Goal: Check status: Check status

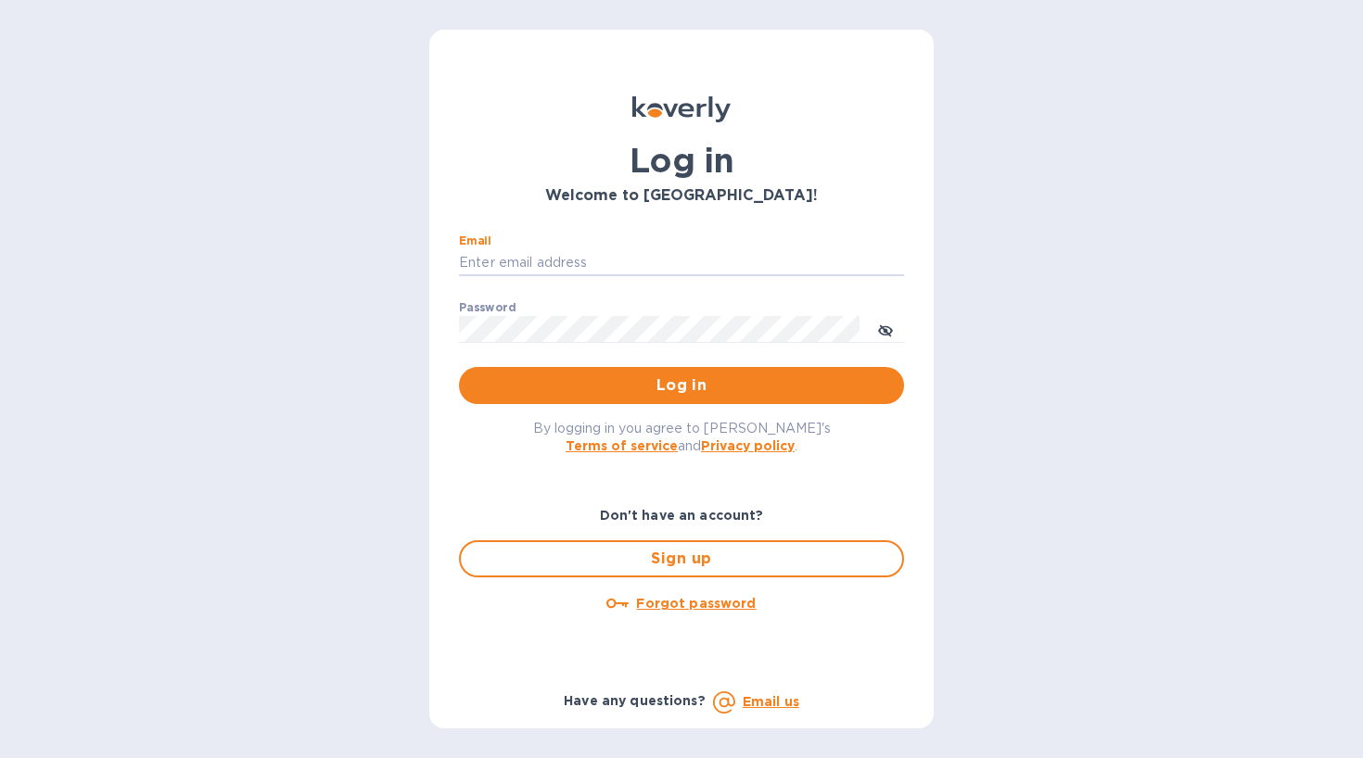
type input "[EMAIL_ADDRESS][DOMAIN_NAME]"
click at [681, 385] on button "Log in" at bounding box center [681, 385] width 445 height 37
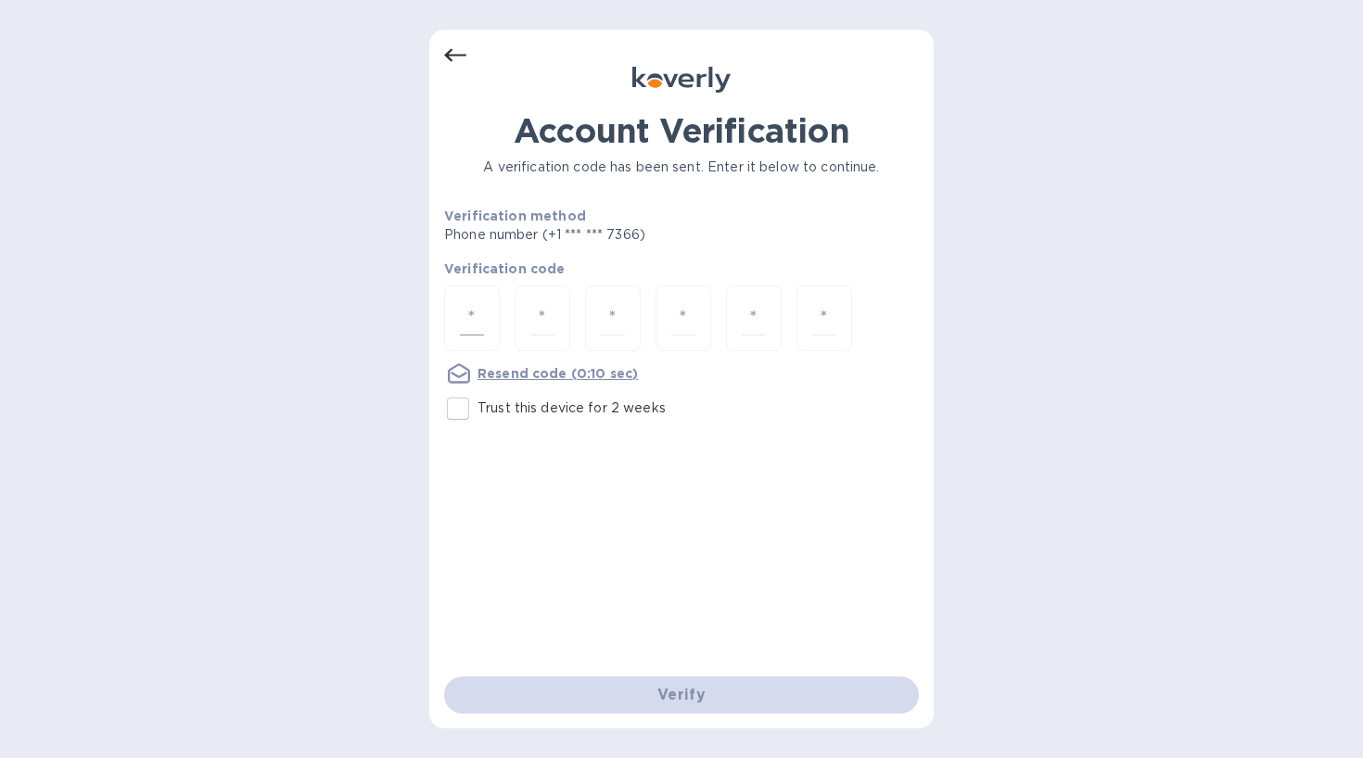
click at [463, 320] on input "number" at bounding box center [472, 318] width 24 height 34
type input "1"
type input "4"
type input "1"
type input "2"
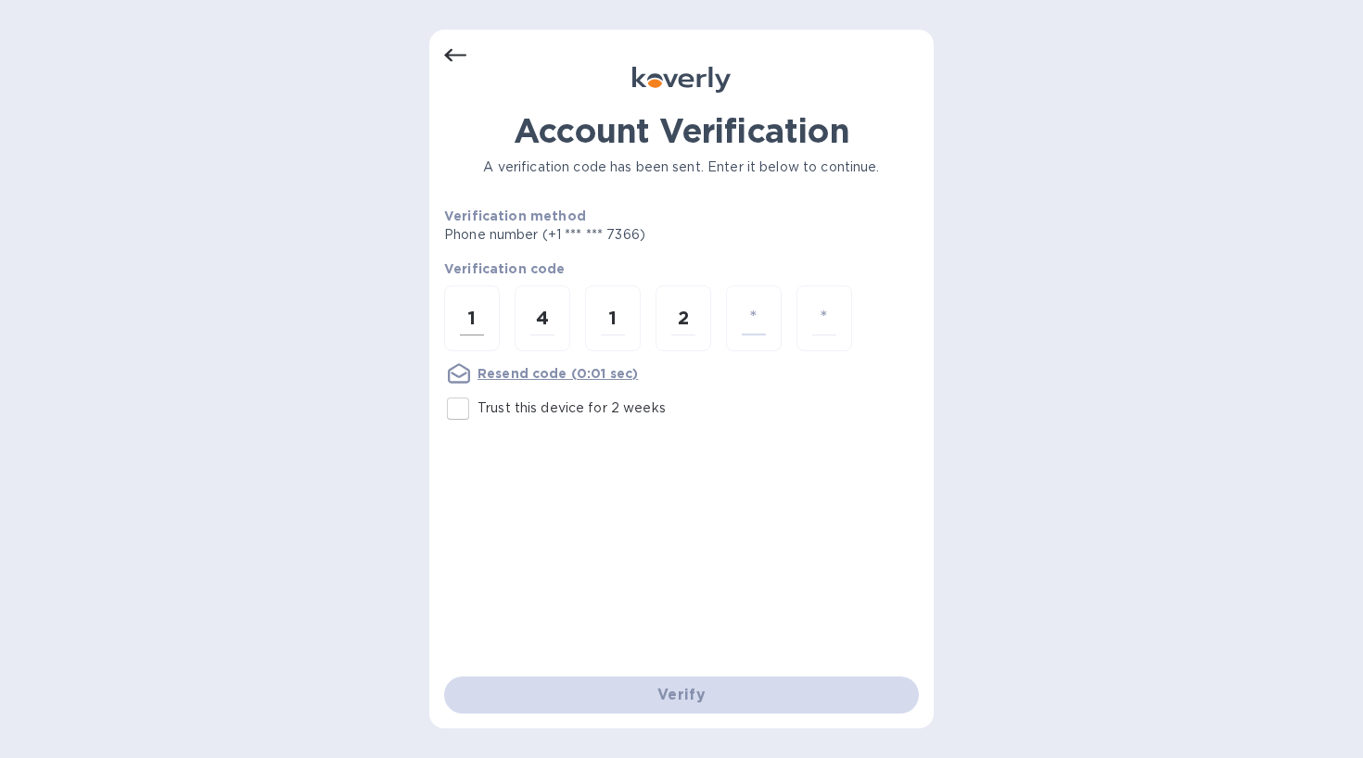
type input "2"
type input "6"
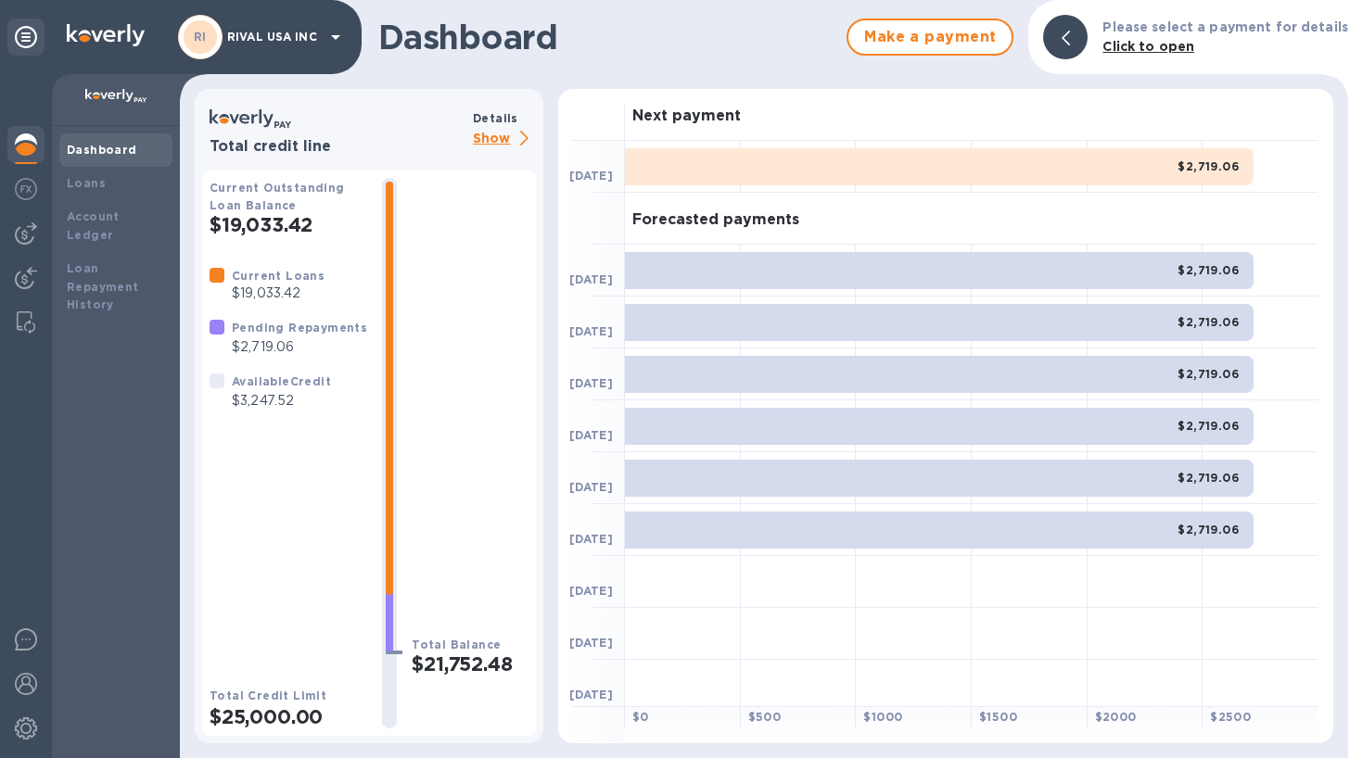
click at [273, 340] on p "$2,719.06" at bounding box center [299, 346] width 135 height 19
click at [269, 384] on b "Available Credit" at bounding box center [281, 381] width 99 height 14
click at [291, 297] on p "$19,033.42" at bounding box center [278, 293] width 93 height 19
click at [93, 186] on b "Loans" at bounding box center [86, 183] width 39 height 14
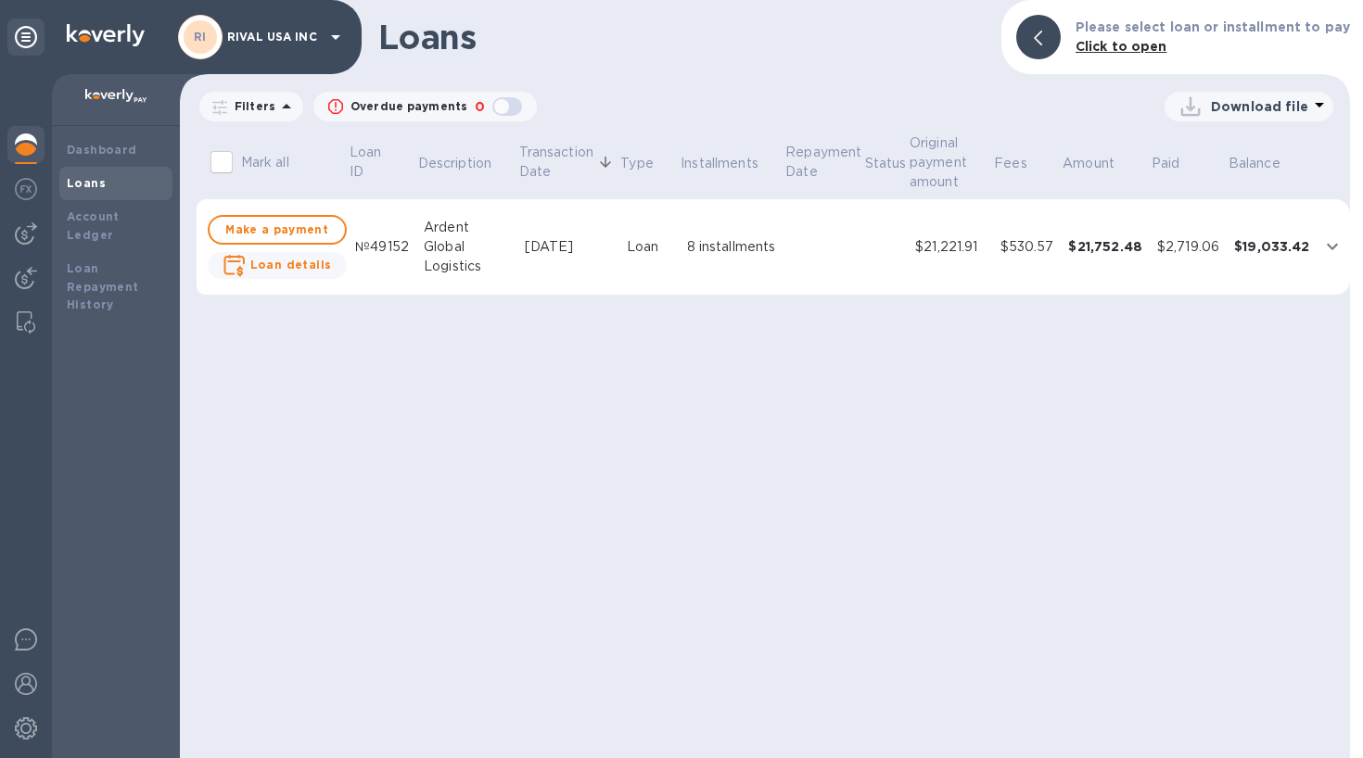
click at [553, 230] on td "Oct 10, 2025" at bounding box center [568, 247] width 102 height 96
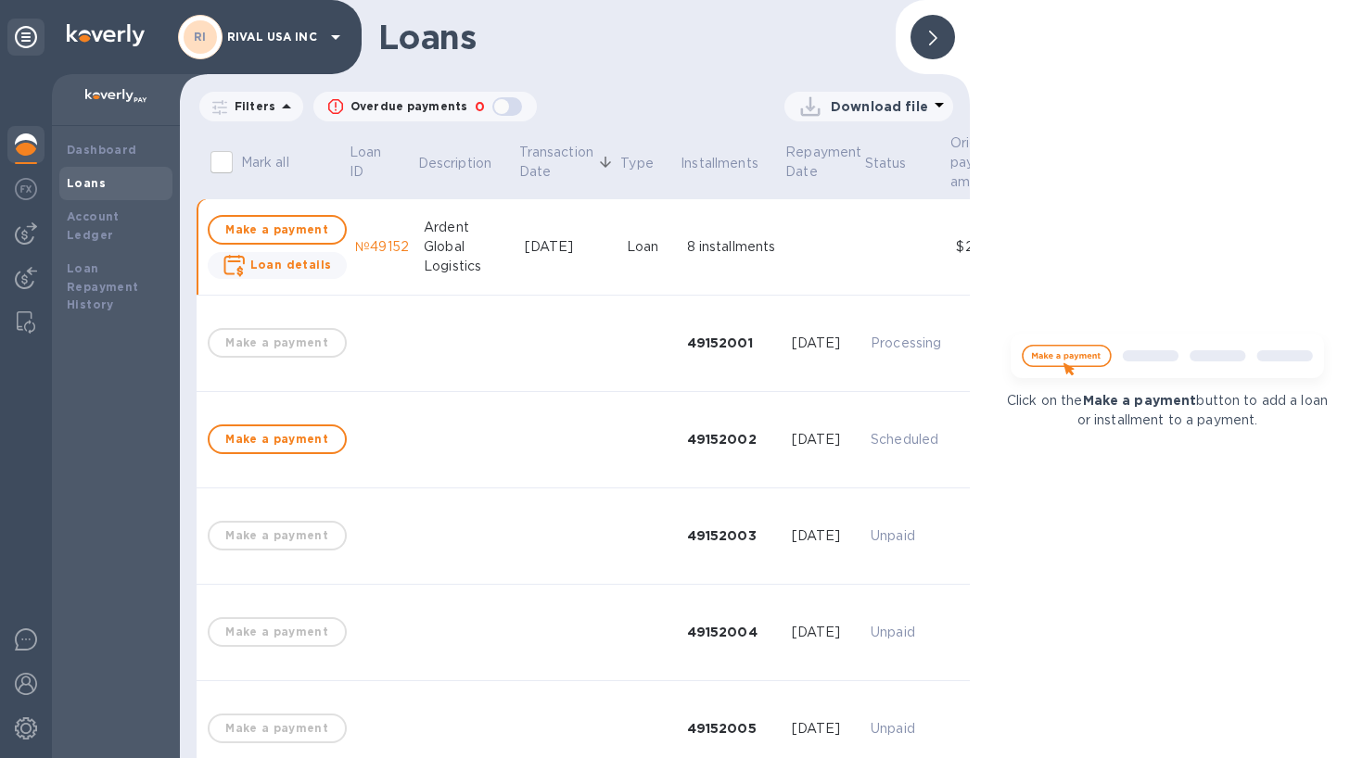
click at [929, 43] on span at bounding box center [933, 38] width 8 height 18
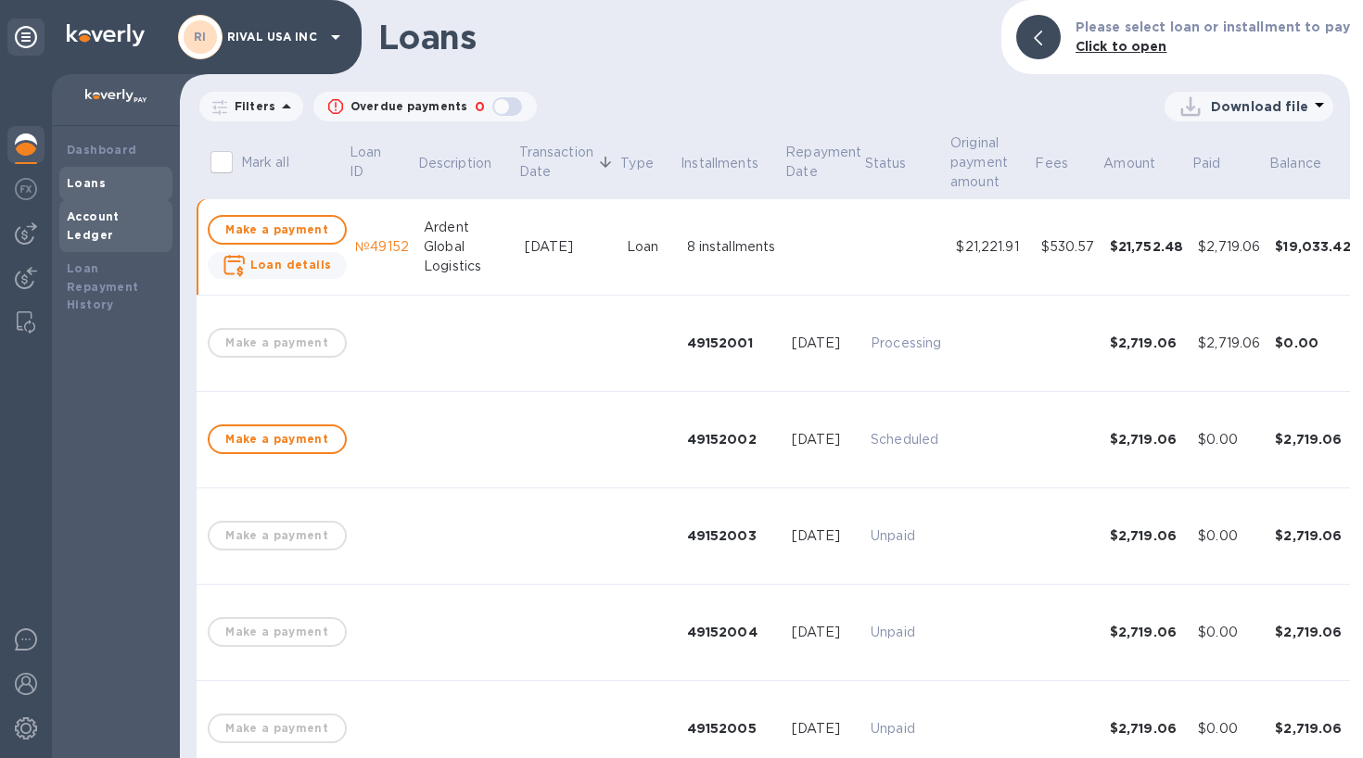
click at [95, 211] on b "Account Ledger" at bounding box center [93, 225] width 53 height 32
